Goal: Obtain resource: Download file/media

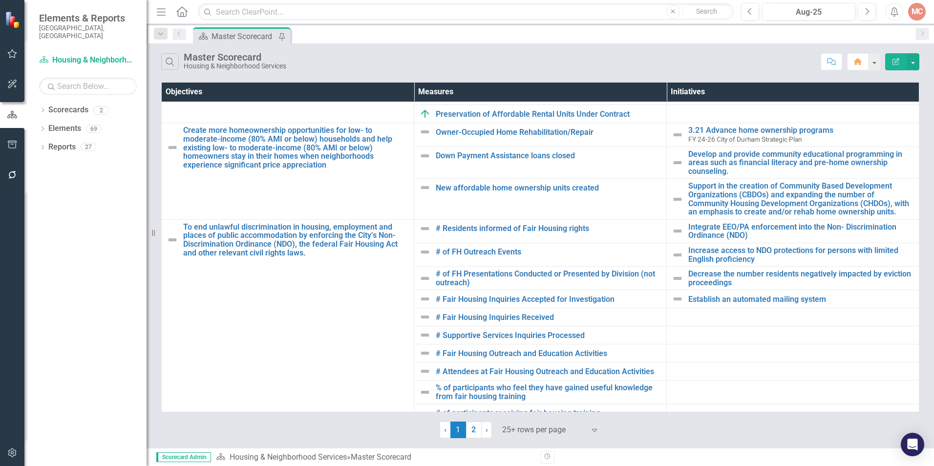
scroll to position [60, 0]
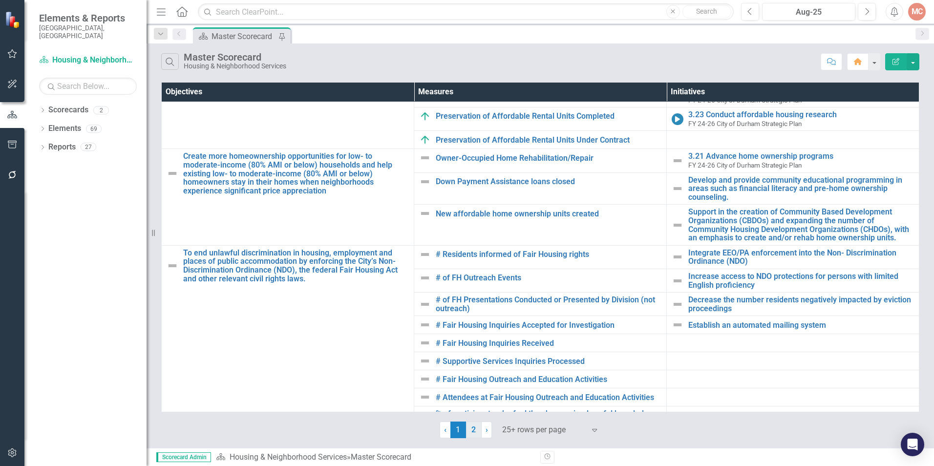
click at [477, 430] on link "2" at bounding box center [474, 430] width 16 height 17
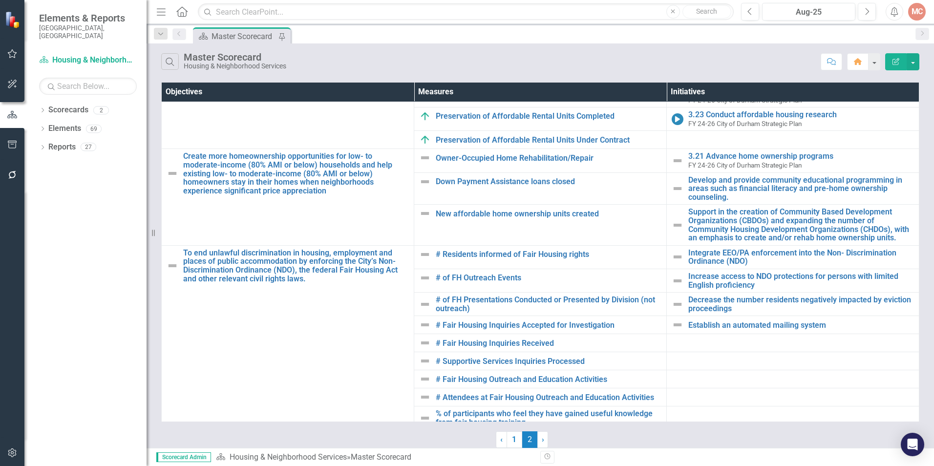
scroll to position [0, 0]
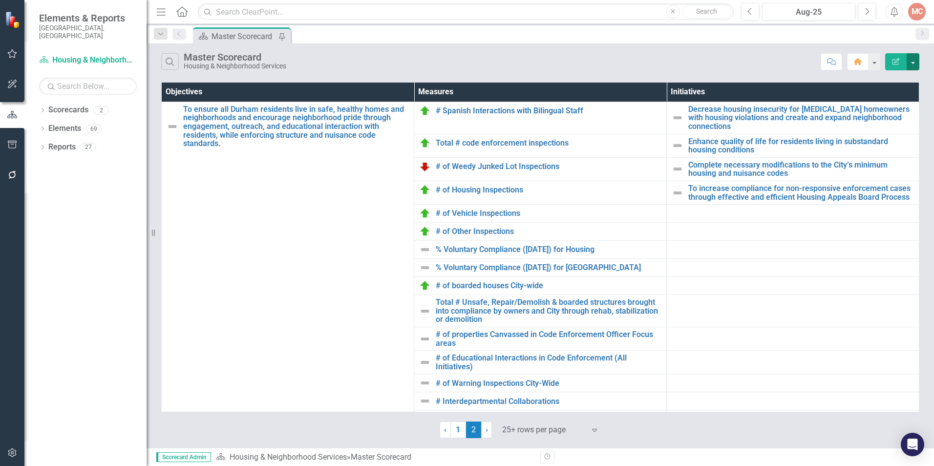
click at [910, 64] on button "button" at bounding box center [913, 61] width 13 height 17
click at [897, 114] on link "Excel Export to Excel" at bounding box center [880, 117] width 77 height 18
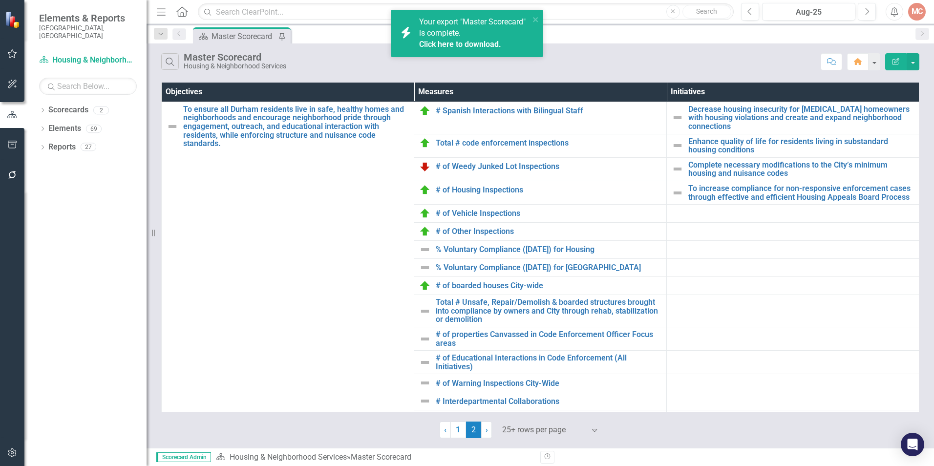
click at [440, 41] on link "Click here to download." at bounding box center [460, 44] width 82 height 9
click at [533, 250] on link "% Voluntary Compliance ([DATE]) for Housing" at bounding box center [549, 249] width 226 height 9
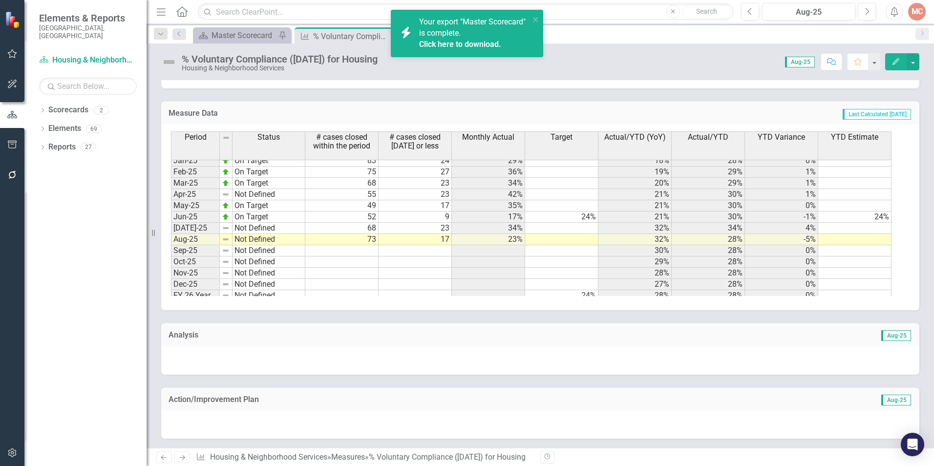
scroll to position [494, 0]
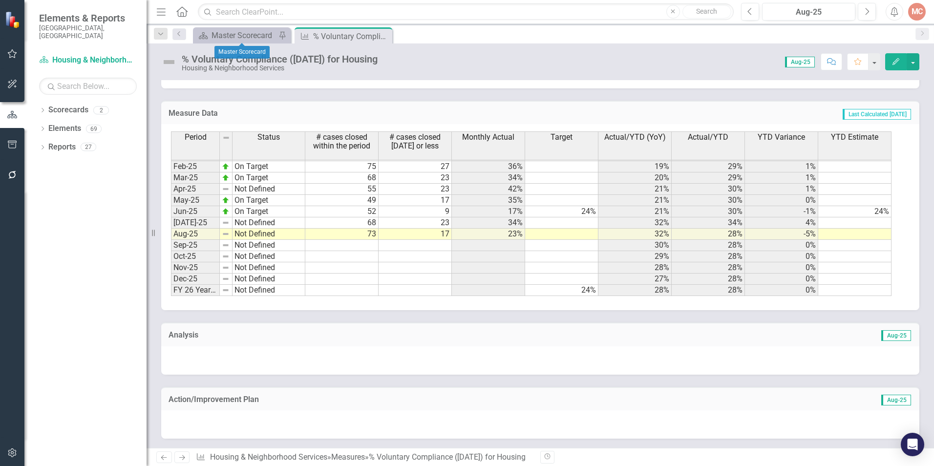
click at [224, 42] on div "Scorecard Master Scorecard Pin" at bounding box center [242, 35] width 98 height 16
click at [258, 36] on div "Master Scorecard" at bounding box center [244, 35] width 64 height 12
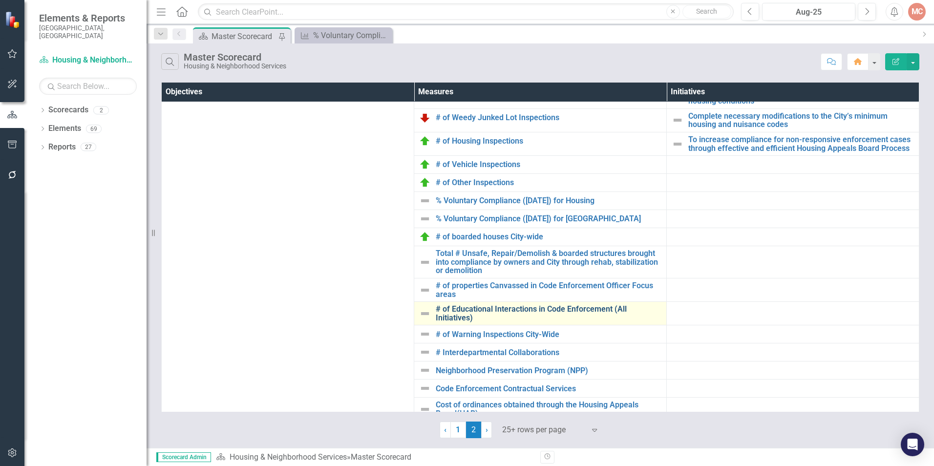
scroll to position [98, 0]
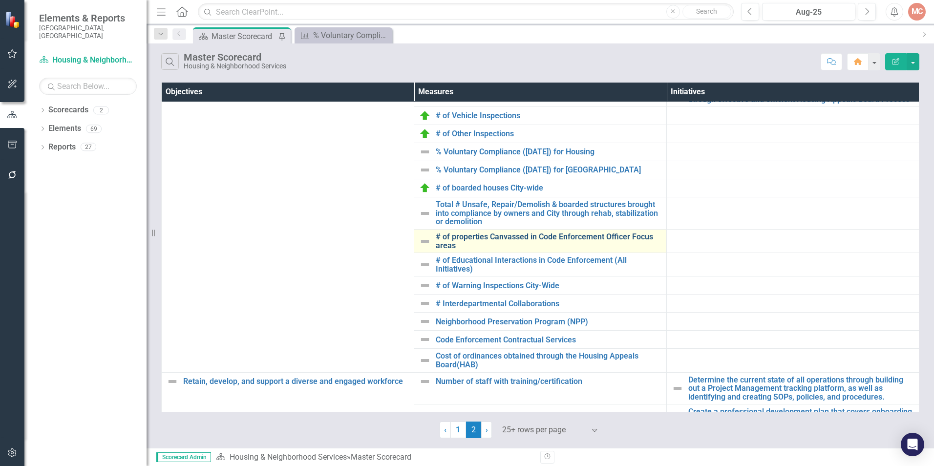
click at [586, 239] on link "# of properties Canvassed in Code Enforcement Officer Focus areas" at bounding box center [549, 241] width 226 height 17
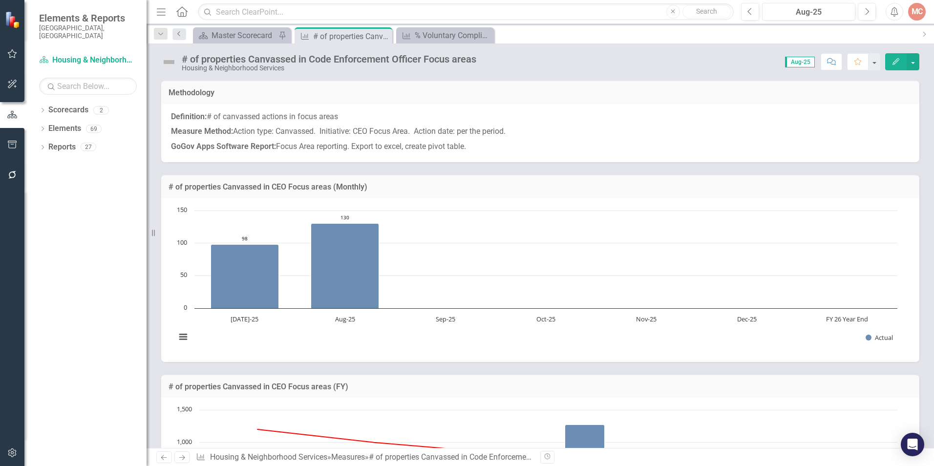
click at [182, 38] on link "Previous" at bounding box center [179, 34] width 14 height 12
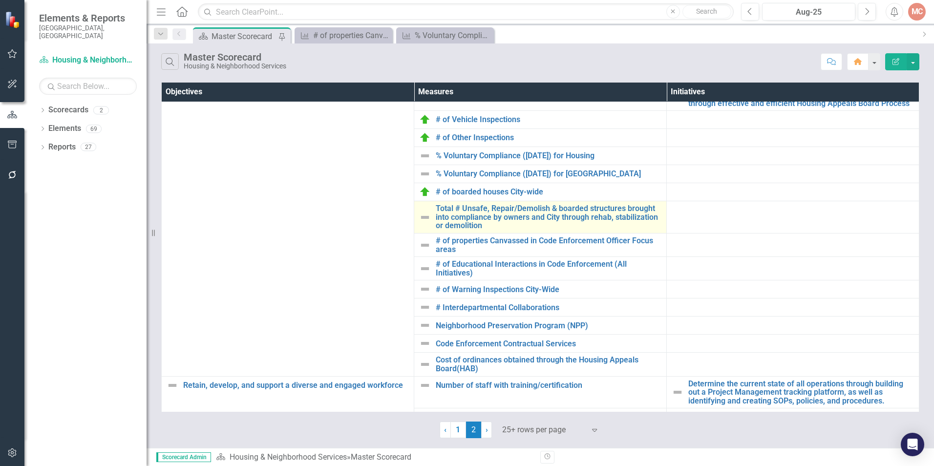
scroll to position [98, 0]
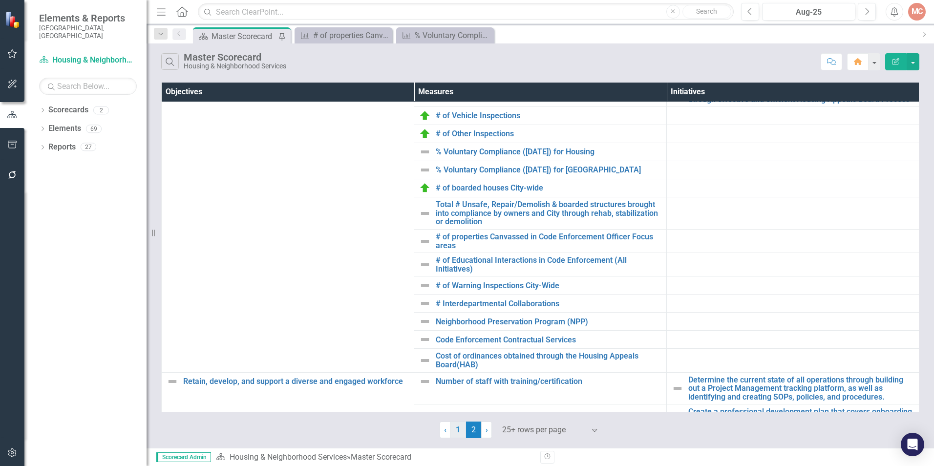
click at [463, 434] on link "1" at bounding box center [458, 430] width 16 height 17
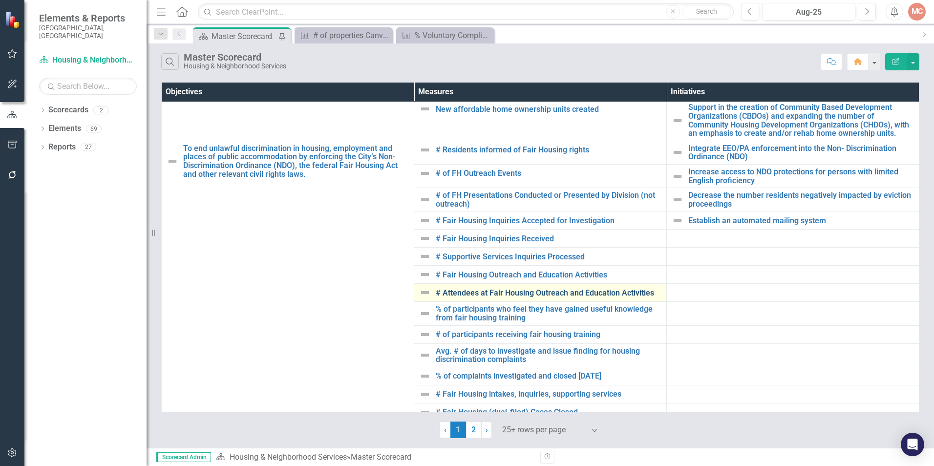
scroll to position [157, 0]
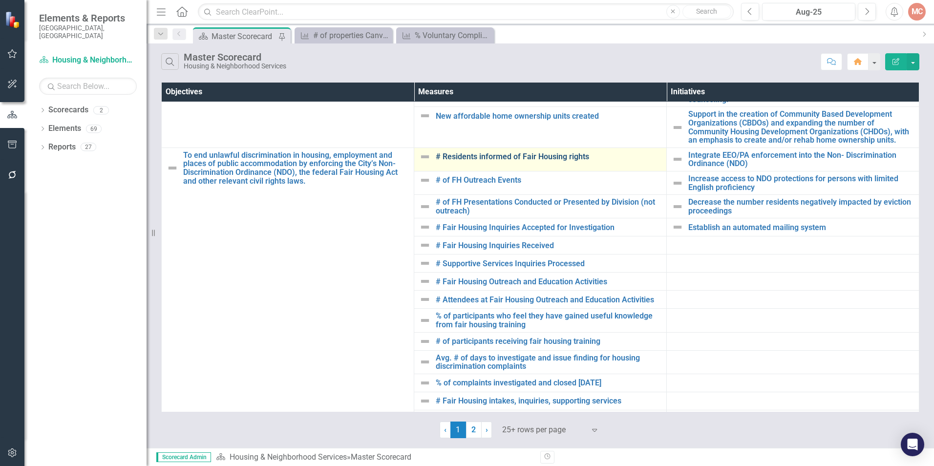
click at [493, 158] on link "# Residents informed of Fair Housing rights" at bounding box center [549, 156] width 226 height 9
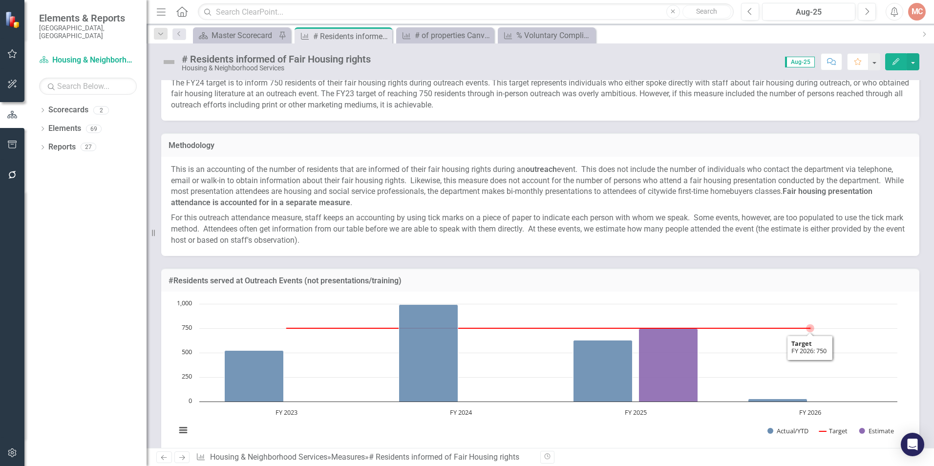
scroll to position [12, 0]
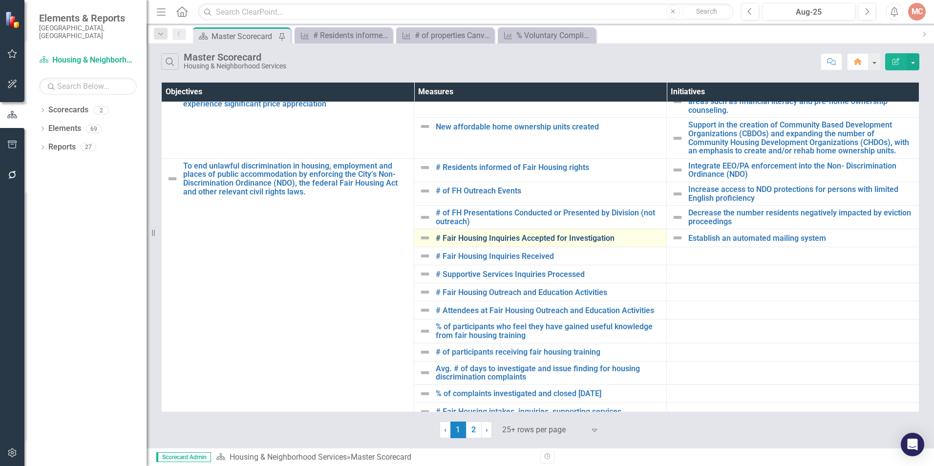
click at [496, 239] on link "# Fair Housing Inquiries Accepted for Investigation" at bounding box center [549, 238] width 226 height 9
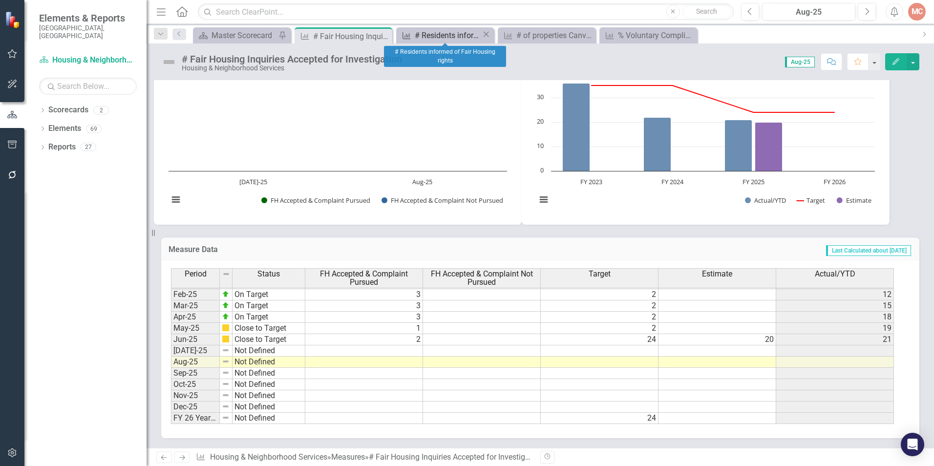
click at [439, 38] on div "# Residents informed of Fair Housing rights" at bounding box center [448, 35] width 67 height 12
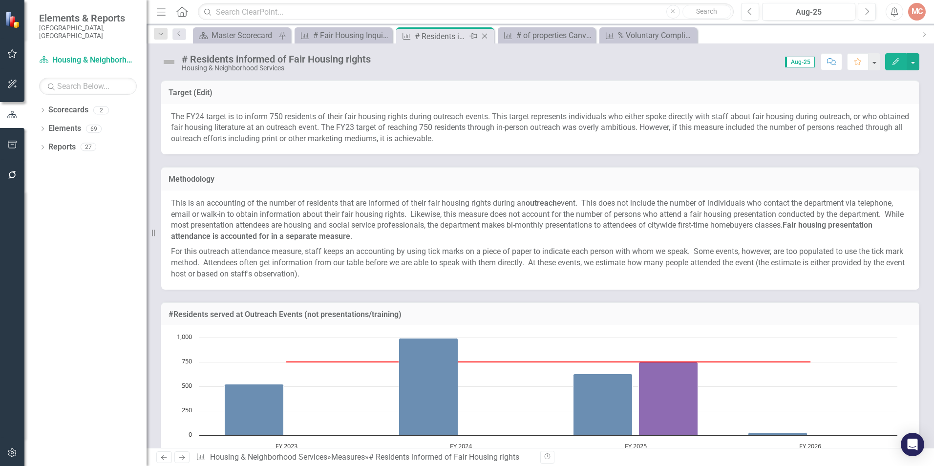
click at [488, 39] on icon "Close" at bounding box center [485, 36] width 10 height 8
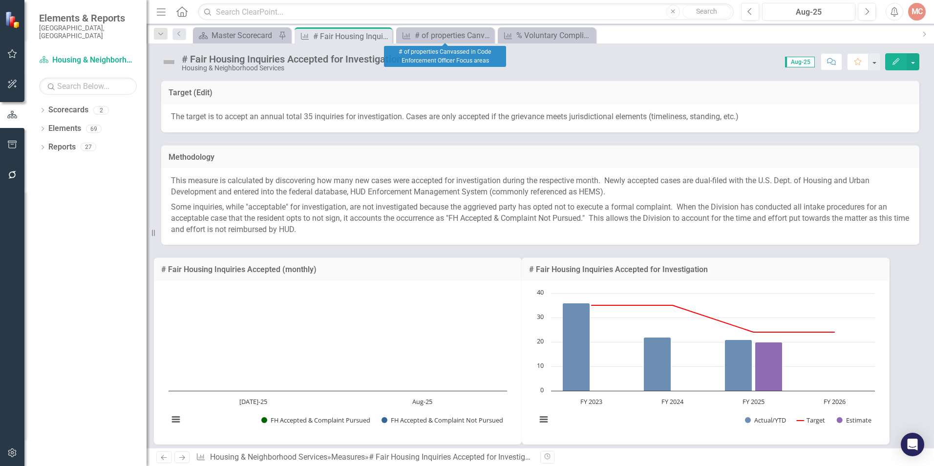
click at [0, 0] on icon "Close" at bounding box center [0, 0] width 0 height 0
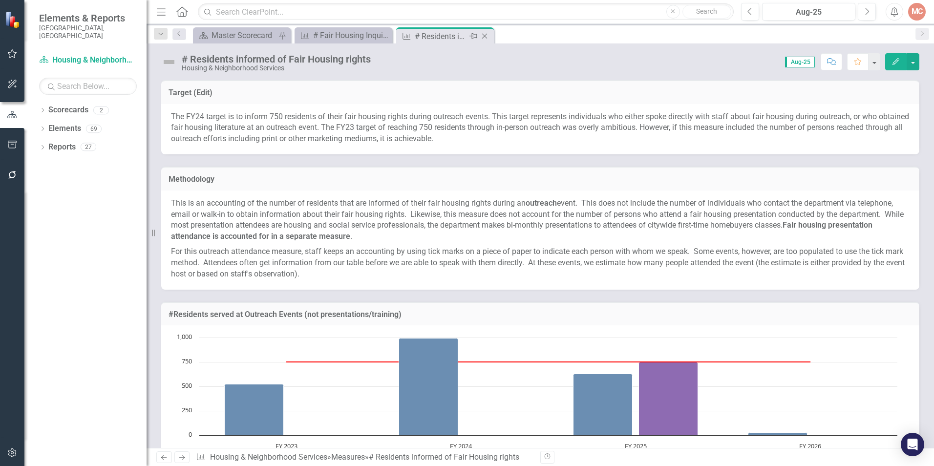
click at [481, 34] on icon "Close" at bounding box center [485, 36] width 10 height 8
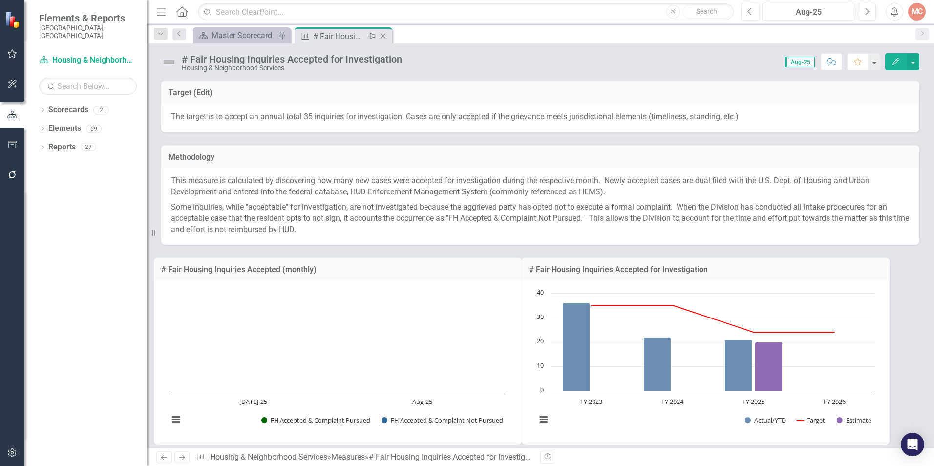
click at [386, 37] on icon "Close" at bounding box center [383, 36] width 10 height 8
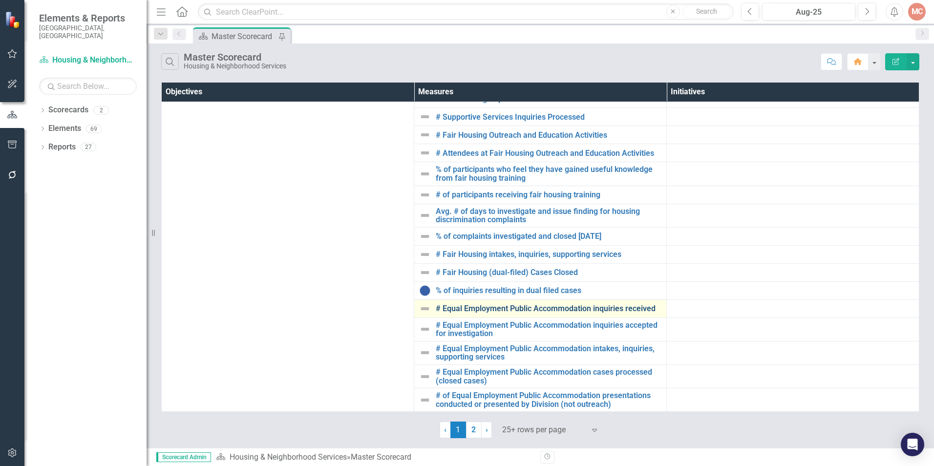
click at [548, 311] on link "# Equal Employment Public Accommodation inquiries received" at bounding box center [549, 308] width 226 height 9
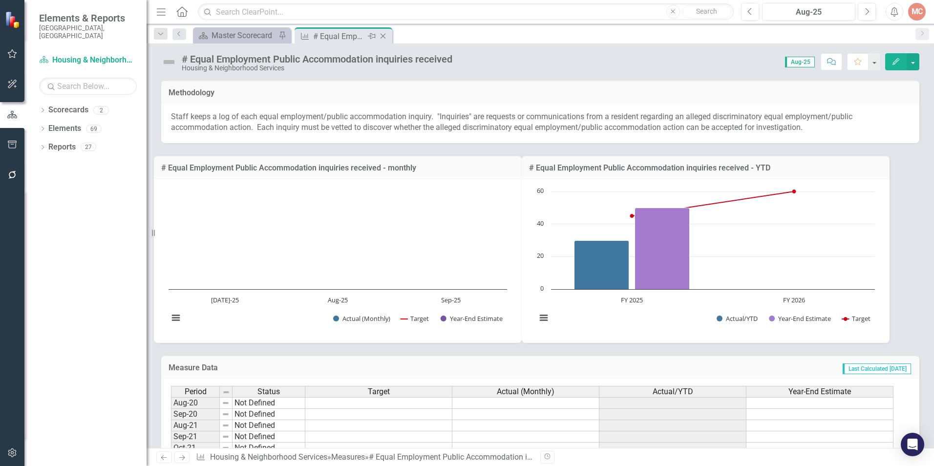
click at [385, 35] on icon "Close" at bounding box center [383, 36] width 10 height 8
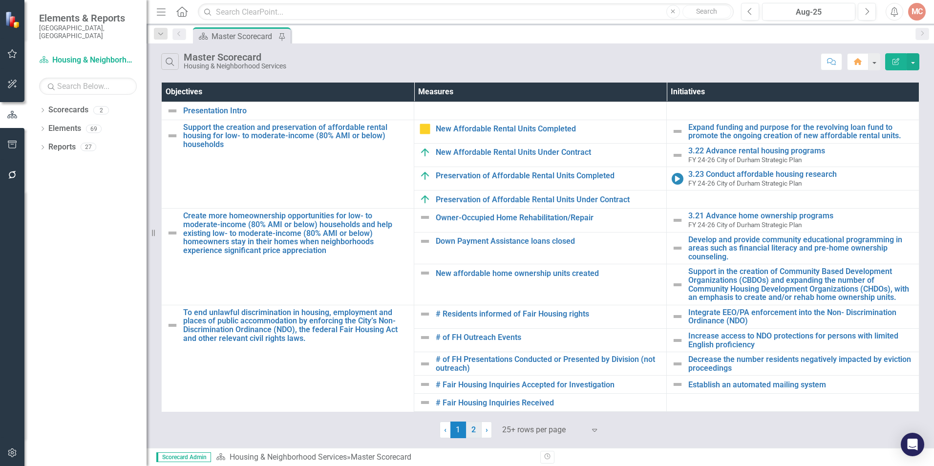
click at [476, 435] on link "2" at bounding box center [474, 430] width 16 height 17
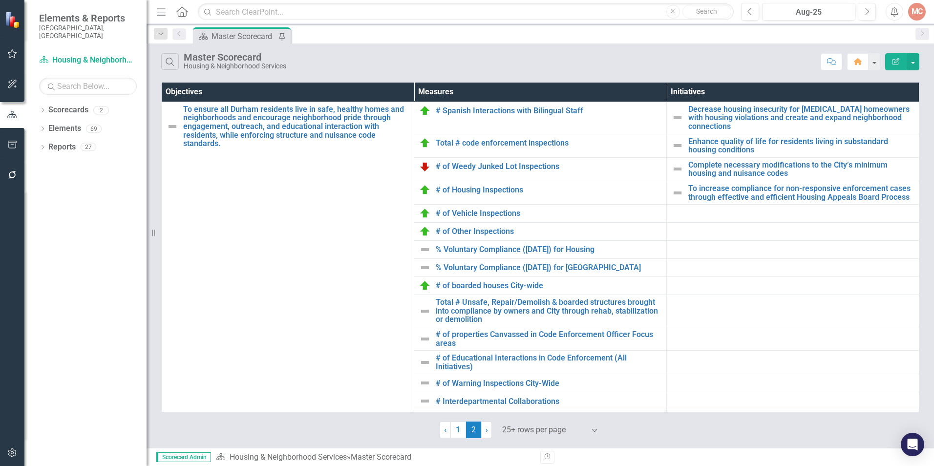
click at [466, 431] on span "2 (current)" at bounding box center [474, 430] width 16 height 17
click at [460, 429] on link "1" at bounding box center [458, 430] width 16 height 17
